Goal: Check status: Check status

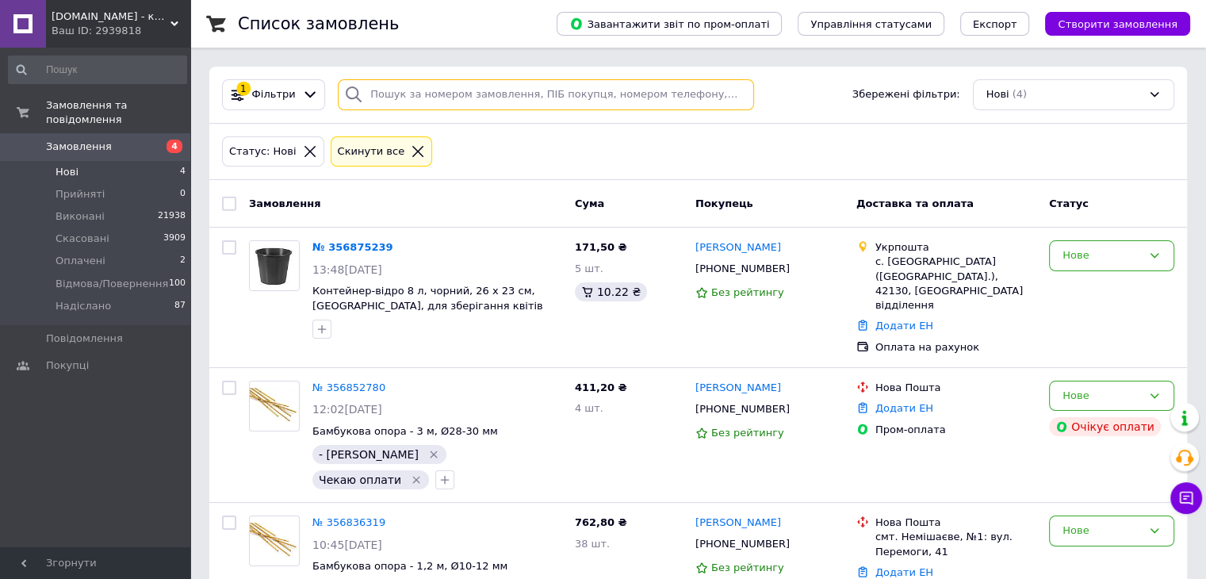
click at [406, 105] on input "search" at bounding box center [546, 94] width 416 height 31
paste input "354983161"
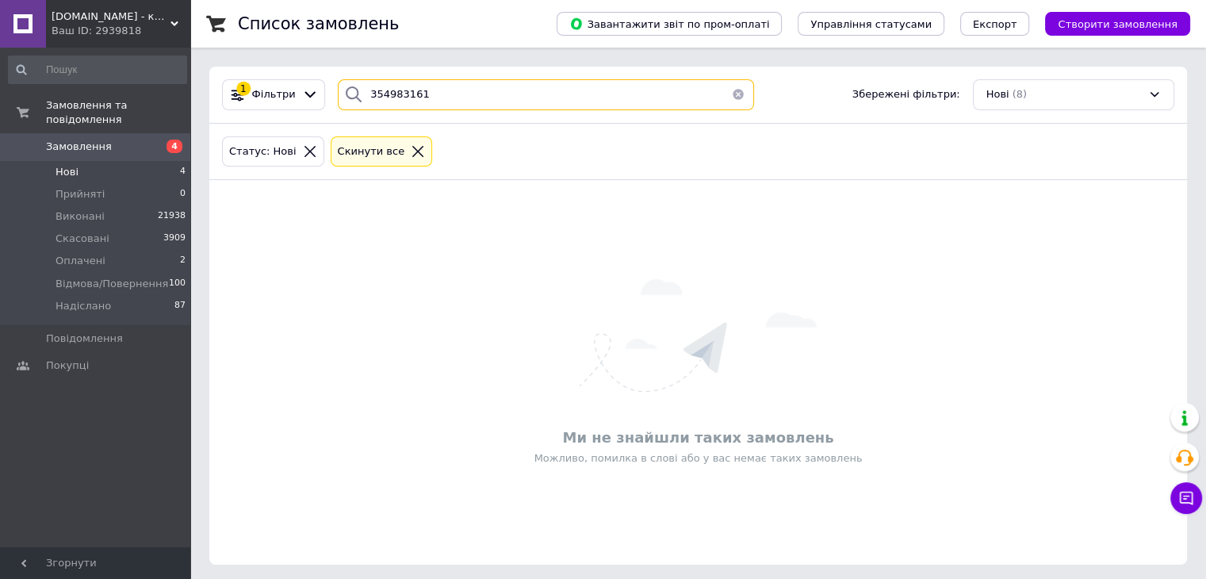
type input "354983161"
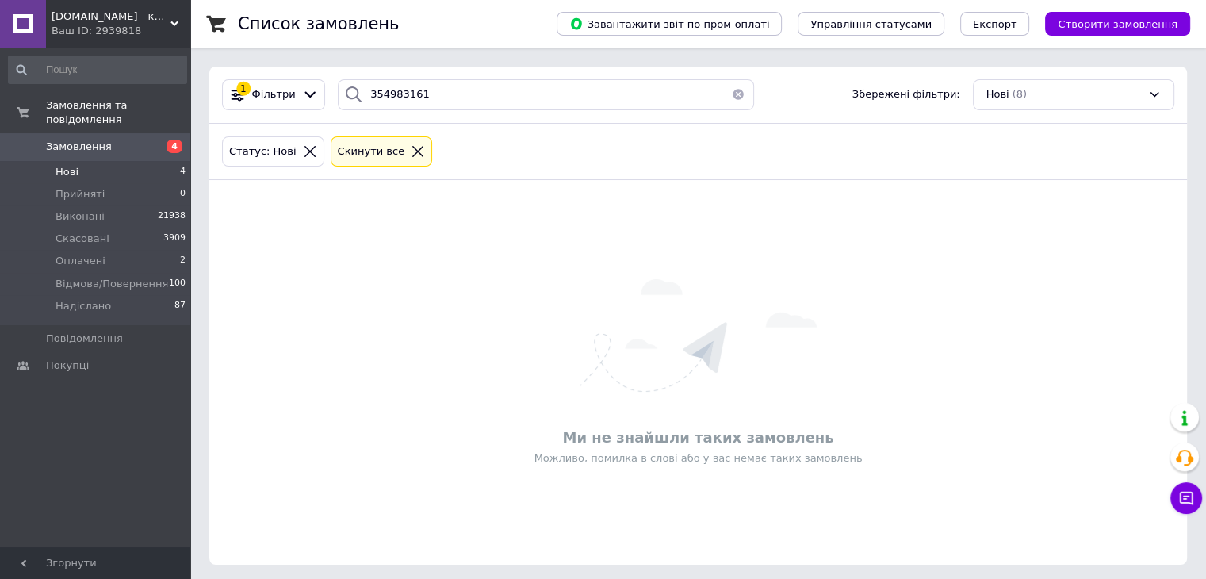
click at [412, 148] on icon at bounding box center [417, 151] width 11 height 11
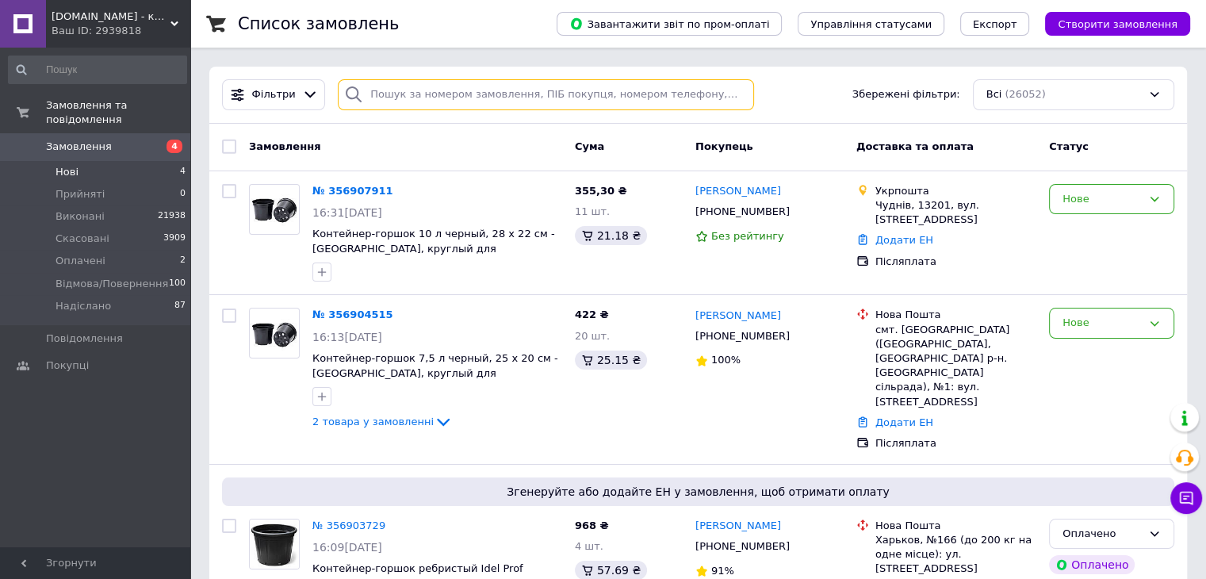
click at [389, 92] on input "search" at bounding box center [546, 94] width 416 height 31
paste input "354983161"
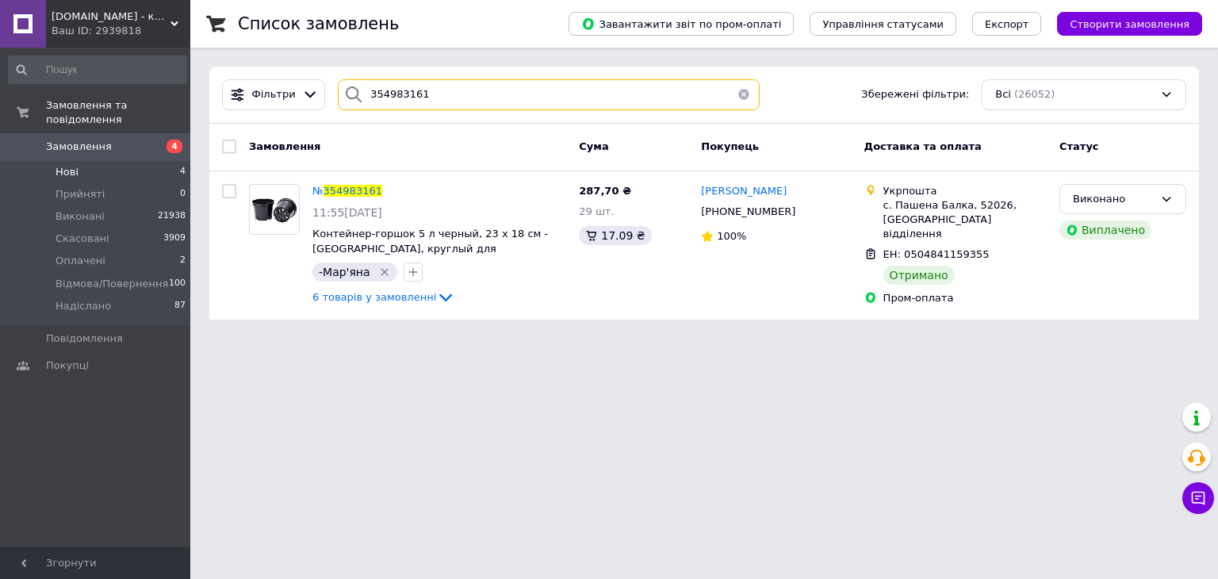
type input "354983161"
